Goal: Check status: Check status

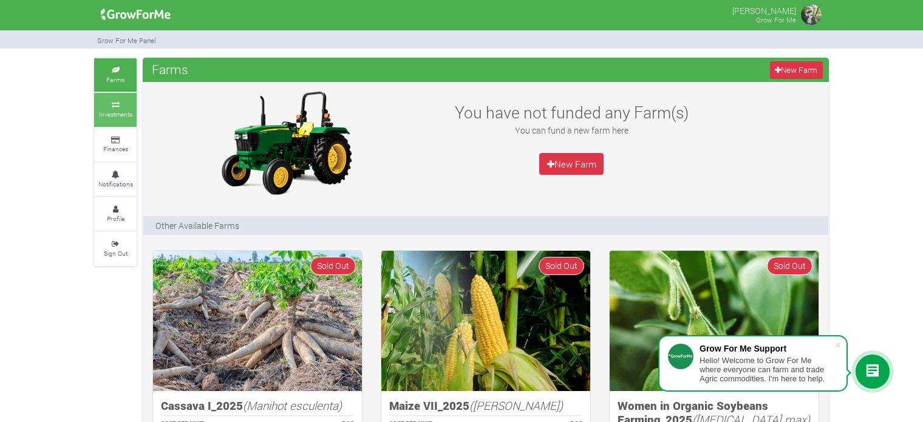
click at [120, 116] on small "Investments" at bounding box center [115, 114] width 33 height 9
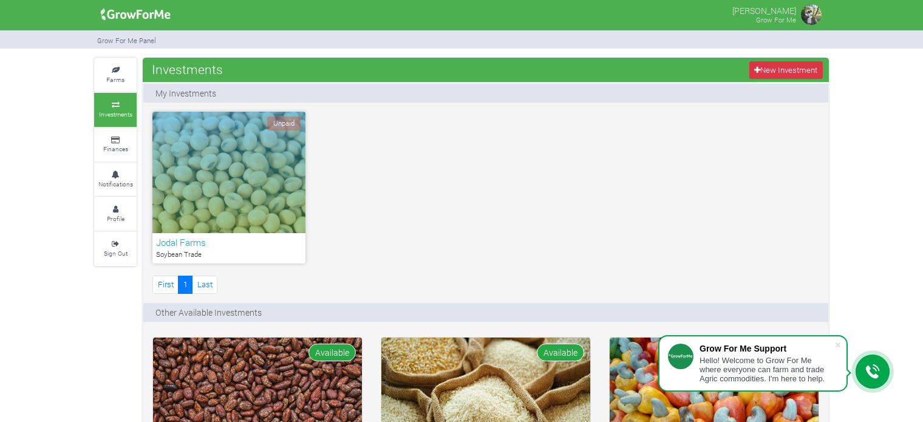
drag, startPoint x: 925, startPoint y: 125, endPoint x: 925, endPoint y: 177, distance: 52.2
click at [922, 177] on html "Grow For Me Support Hello! Welcome to Grow For Me where everyone can farm and t…" at bounding box center [461, 211] width 923 height 422
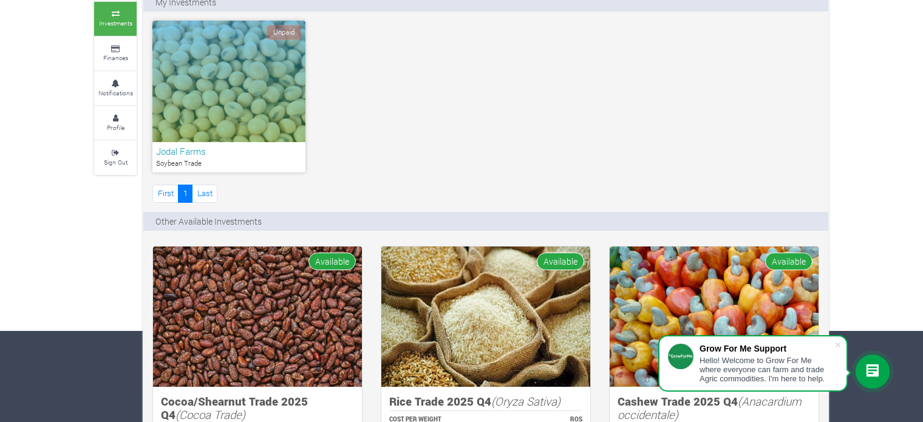
scroll to position [1, 0]
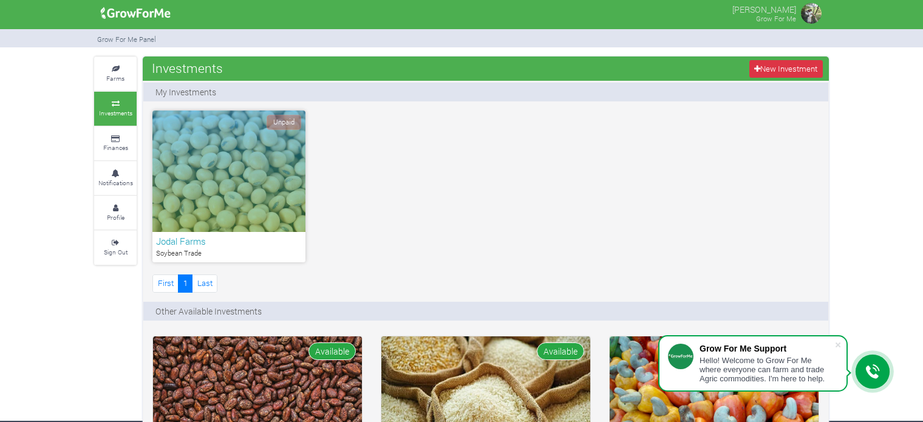
click at [270, 213] on div "Unpaid" at bounding box center [228, 171] width 153 height 121
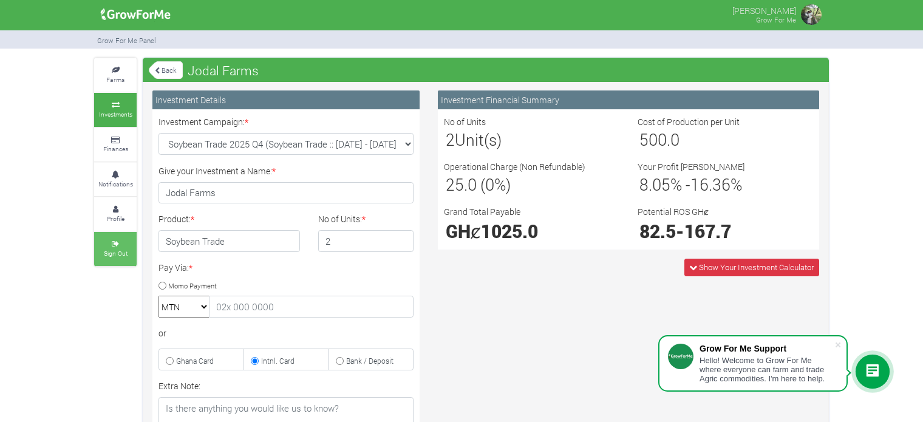
click at [117, 244] on icon at bounding box center [115, 244] width 36 height 6
